Goal: Task Accomplishment & Management: Manage account settings

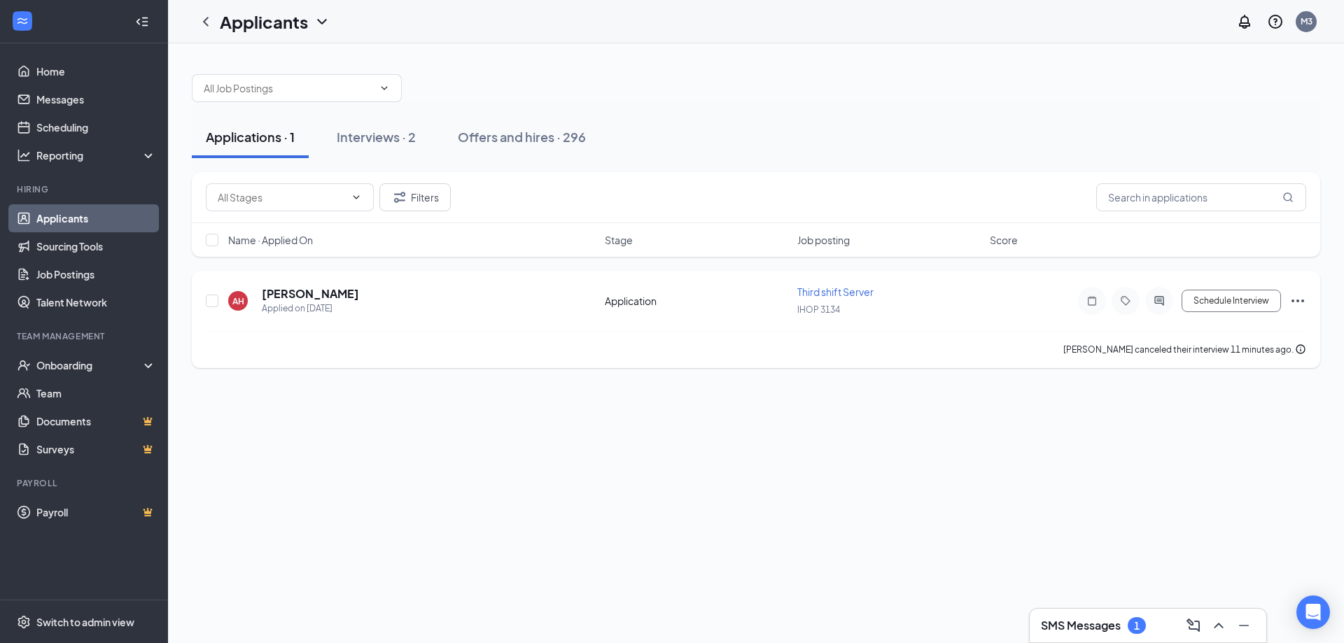
click at [1301, 302] on icon "Ellipses" at bounding box center [1298, 301] width 17 height 17
click at [1183, 232] on p "Reject" at bounding box center [1235, 235] width 120 height 14
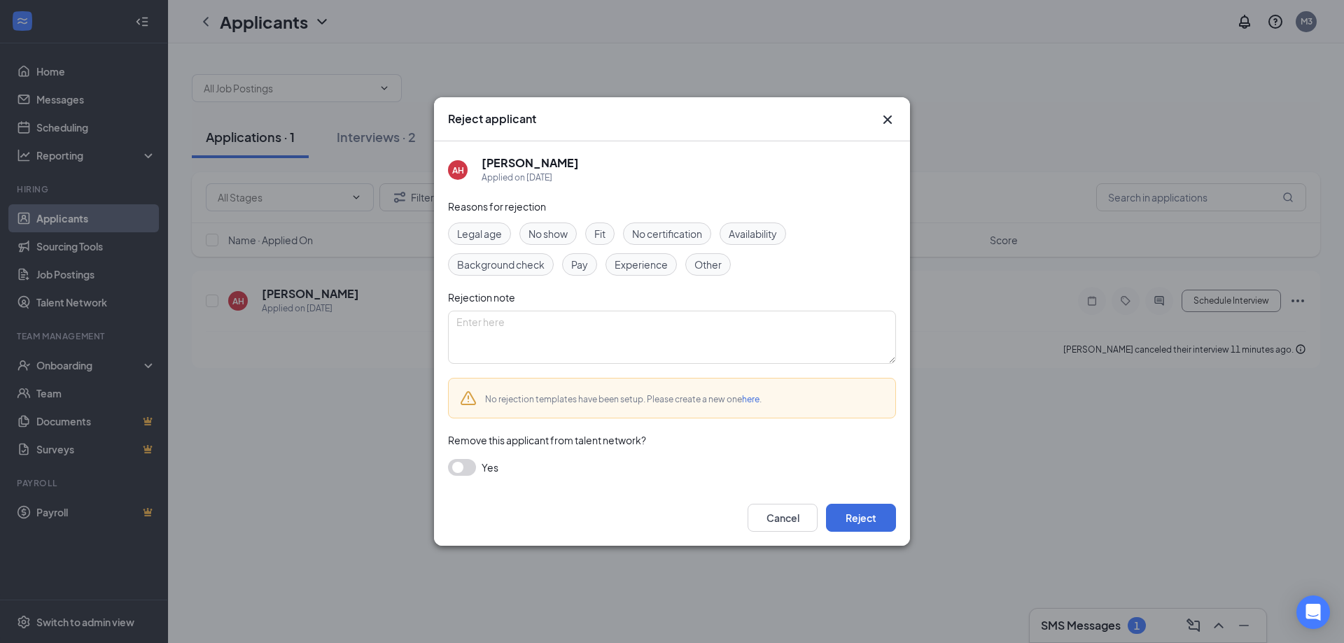
click at [716, 263] on span "Other" at bounding box center [708, 264] width 27 height 15
drag, startPoint x: 616, startPoint y: 334, endPoint x: 668, endPoint y: 328, distance: 52.1
click at [618, 334] on textarea at bounding box center [672, 337] width 448 height 53
type textarea "cancelled interview"
click at [872, 514] on button "Reject" at bounding box center [861, 518] width 70 height 28
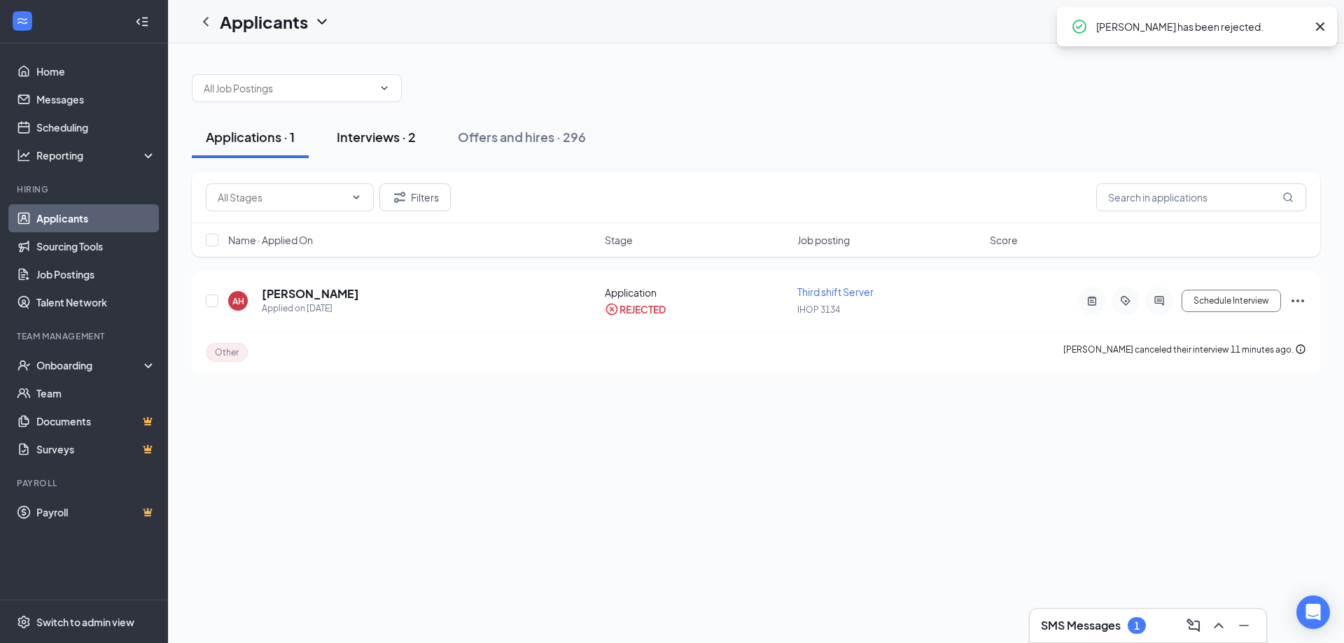
click at [356, 137] on div "Interviews · 2" at bounding box center [376, 137] width 79 height 18
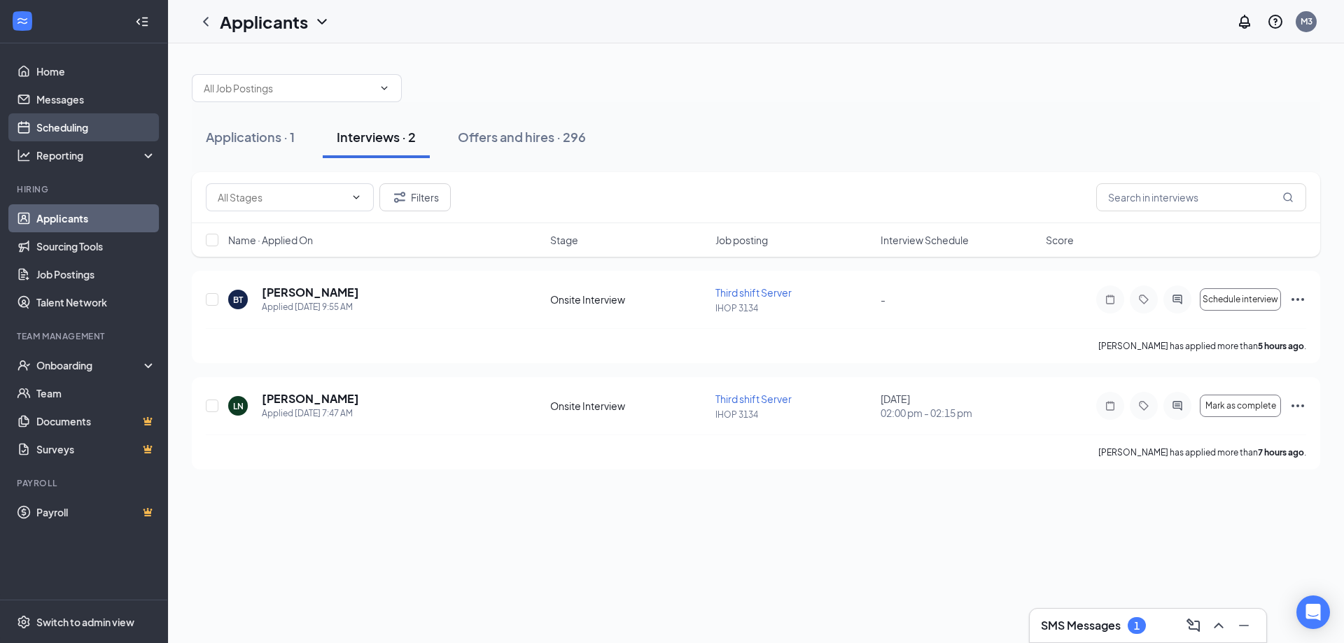
click at [60, 130] on link "Scheduling" at bounding box center [96, 127] width 120 height 28
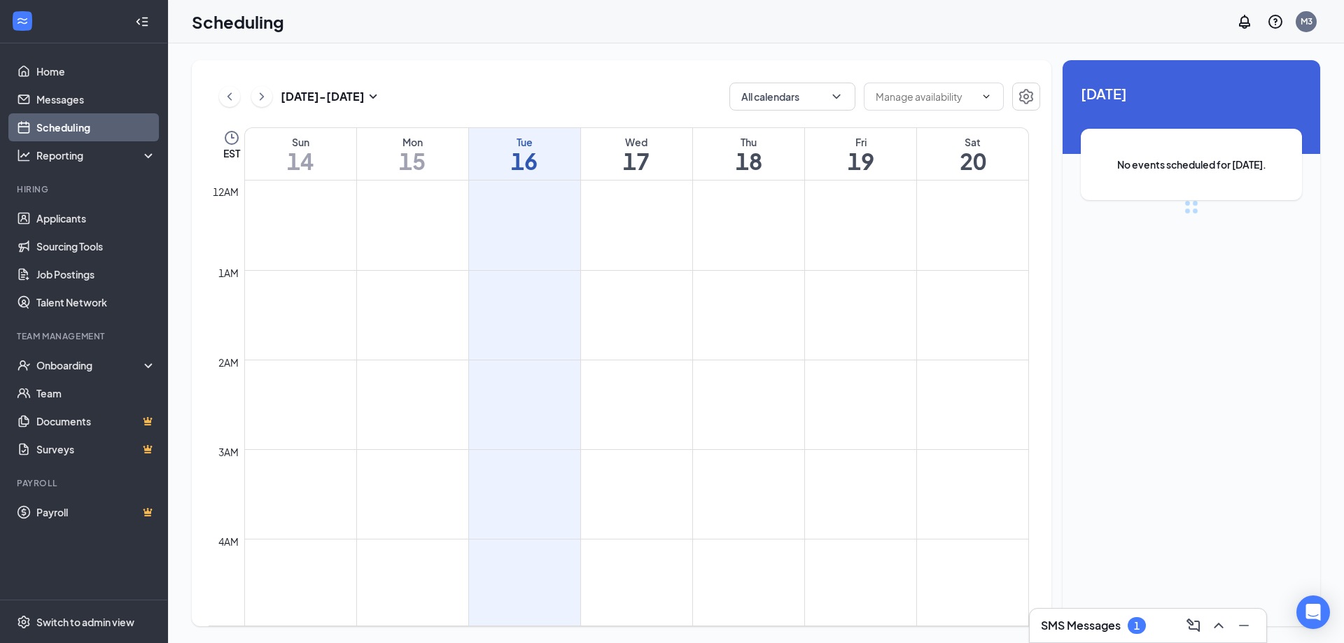
scroll to position [688, 0]
